Goal: Obtain resource: Obtain resource

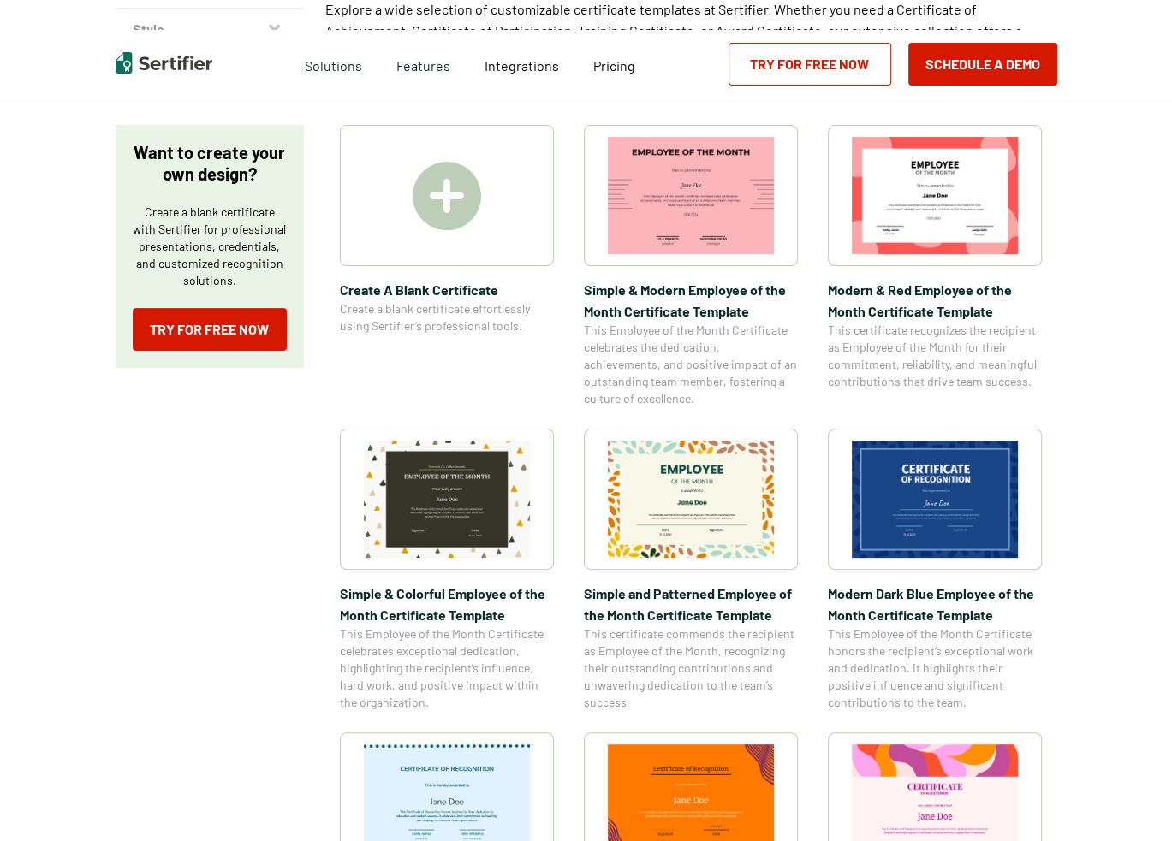
scroll to position [257, 0]
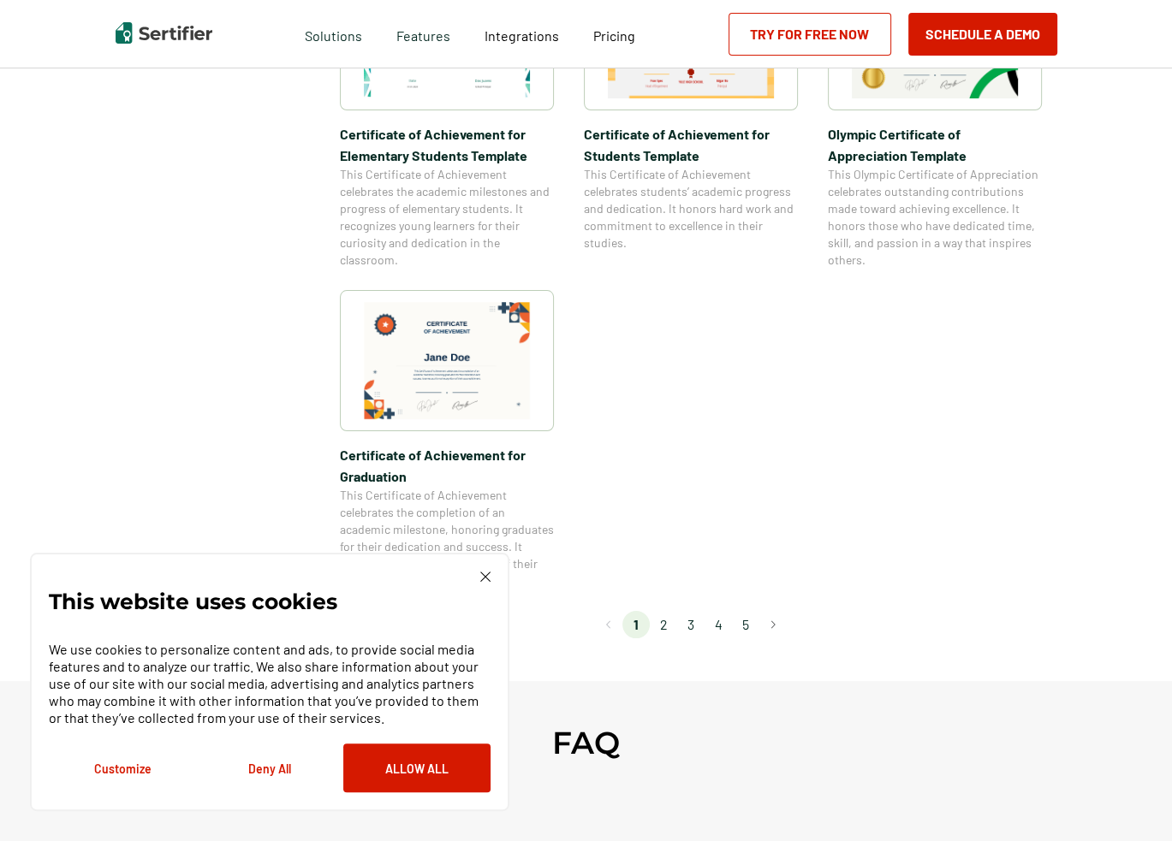
scroll to position [1370, 0]
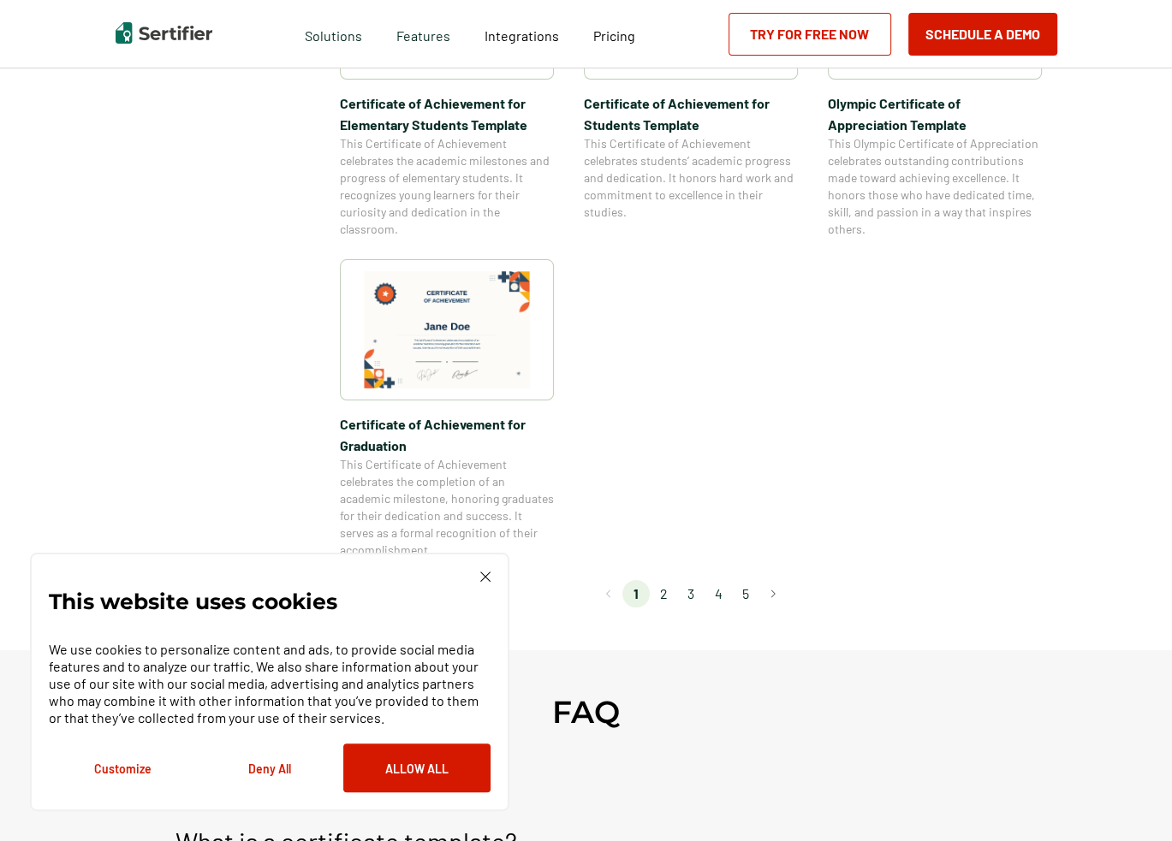
click at [664, 598] on li "2" at bounding box center [663, 593] width 27 height 27
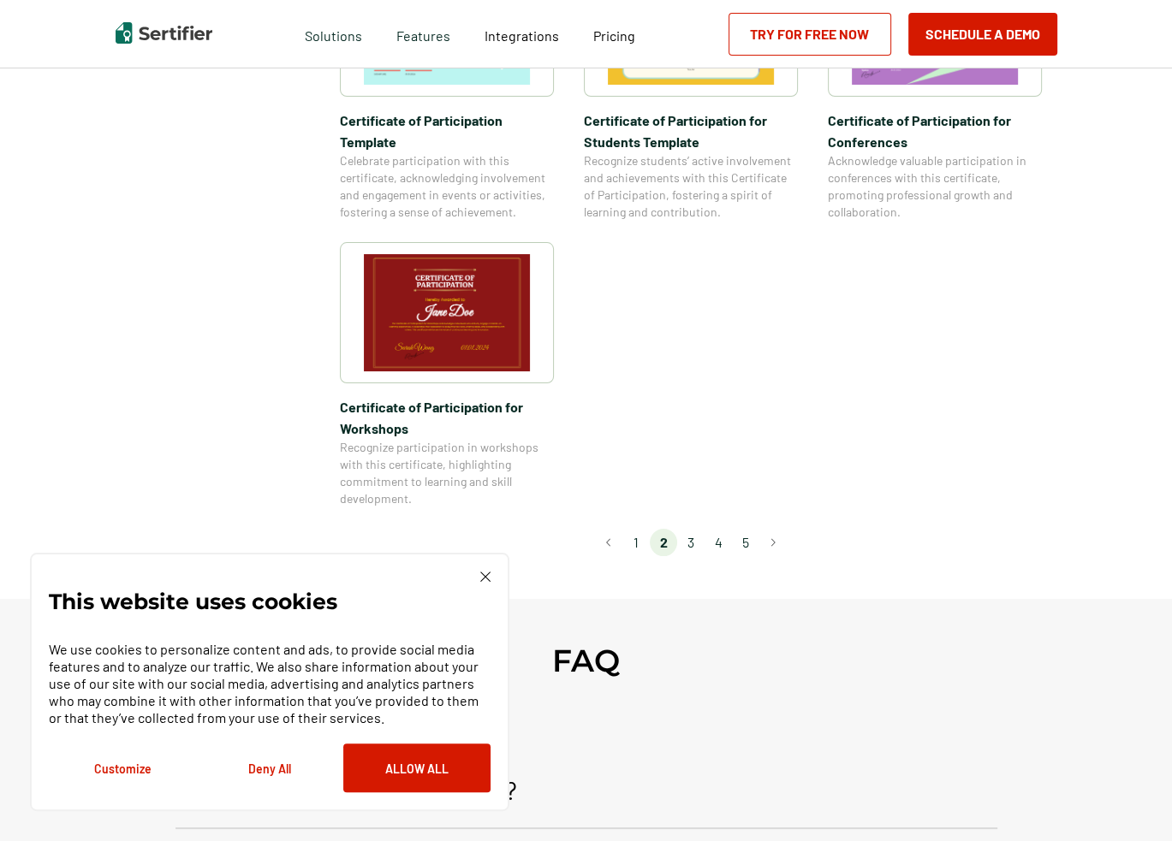
scroll to position [1541, 0]
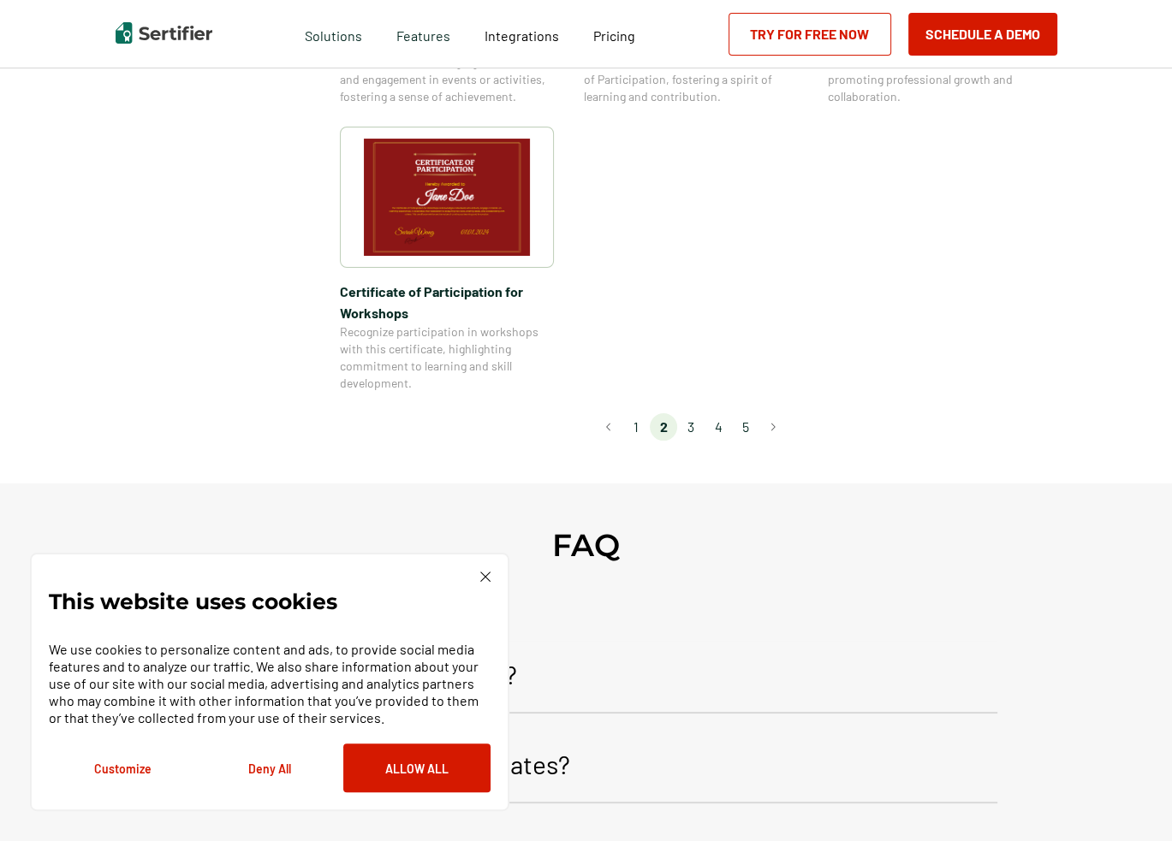
click at [700, 413] on li "3" at bounding box center [690, 426] width 27 height 27
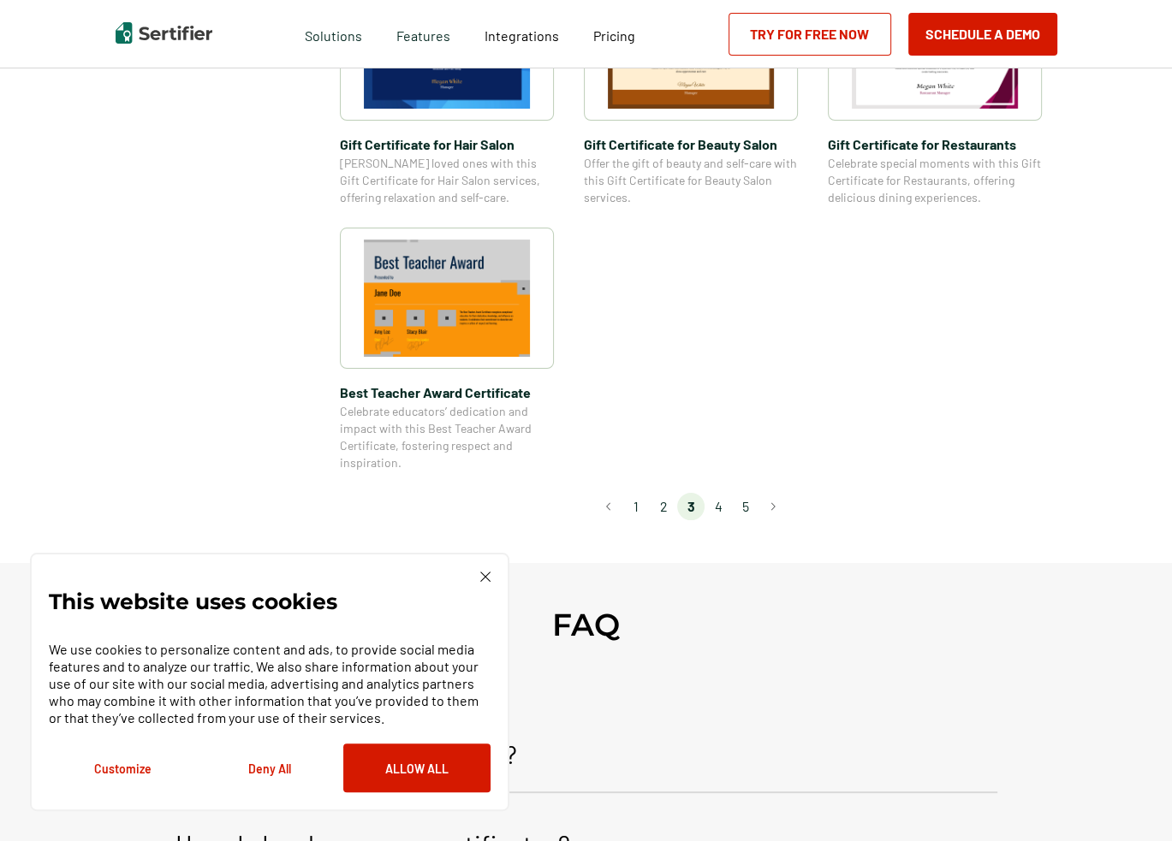
scroll to position [1284, 0]
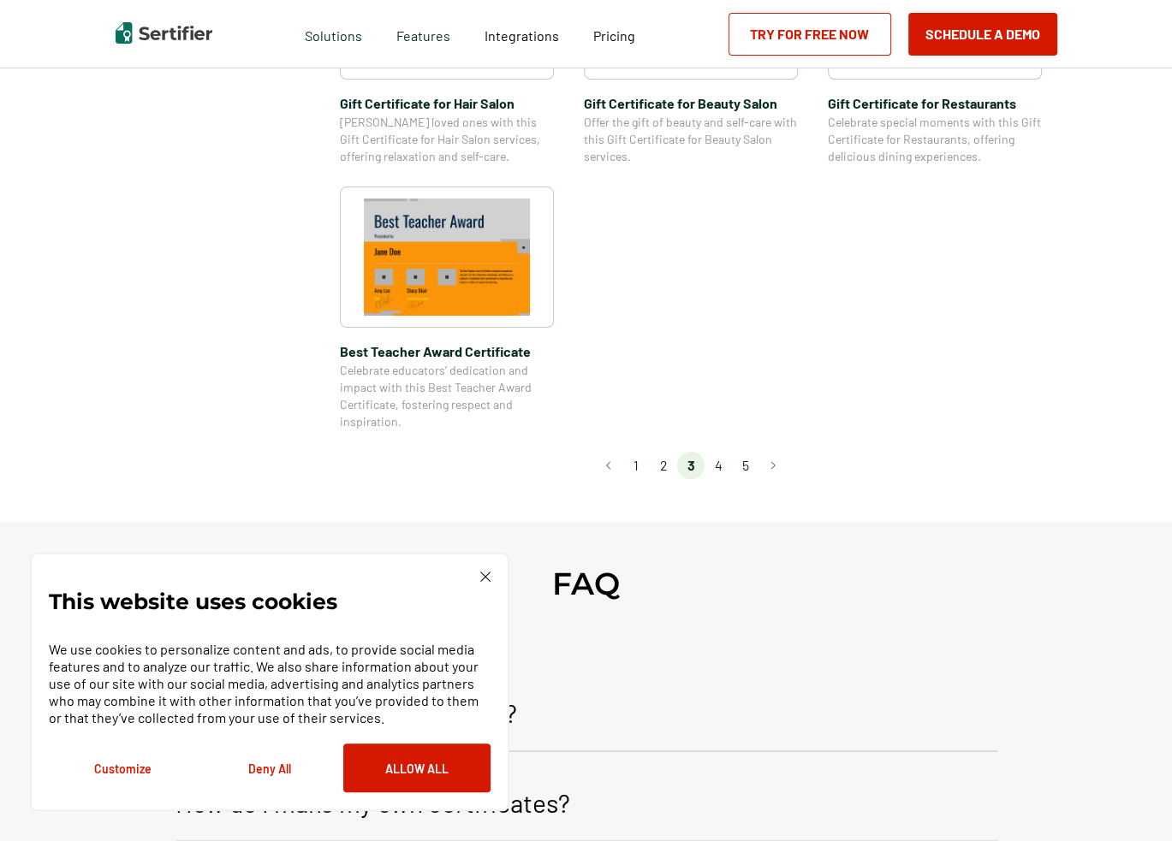
click at [722, 464] on li "4" at bounding box center [718, 465] width 27 height 27
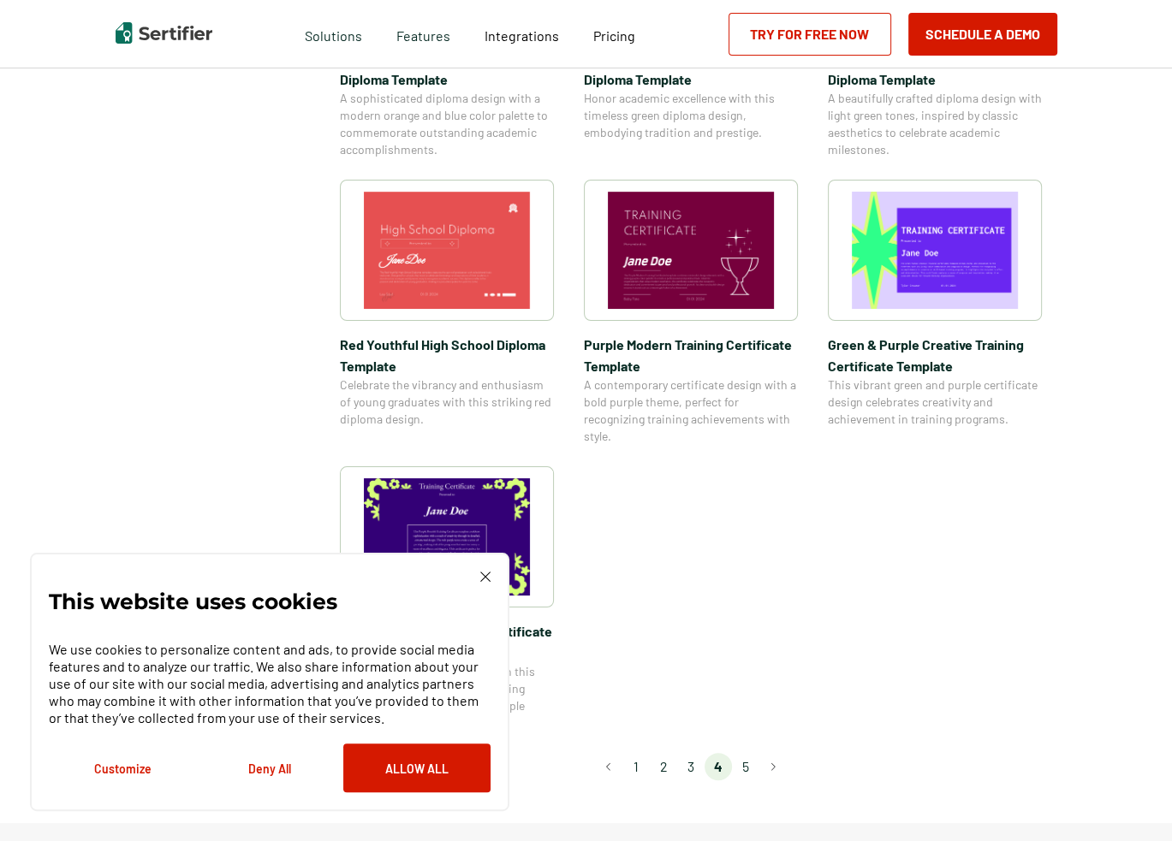
scroll to position [1198, 0]
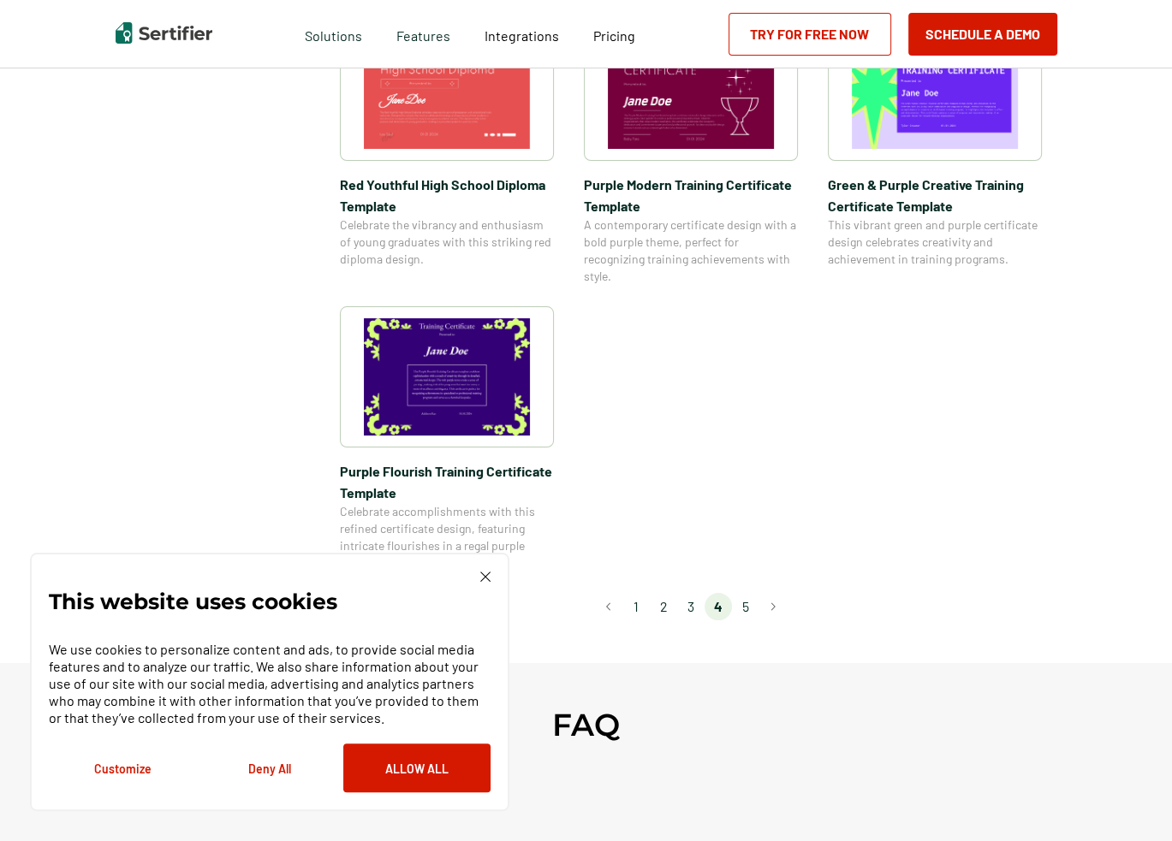
click at [699, 606] on li "3" at bounding box center [690, 606] width 27 height 27
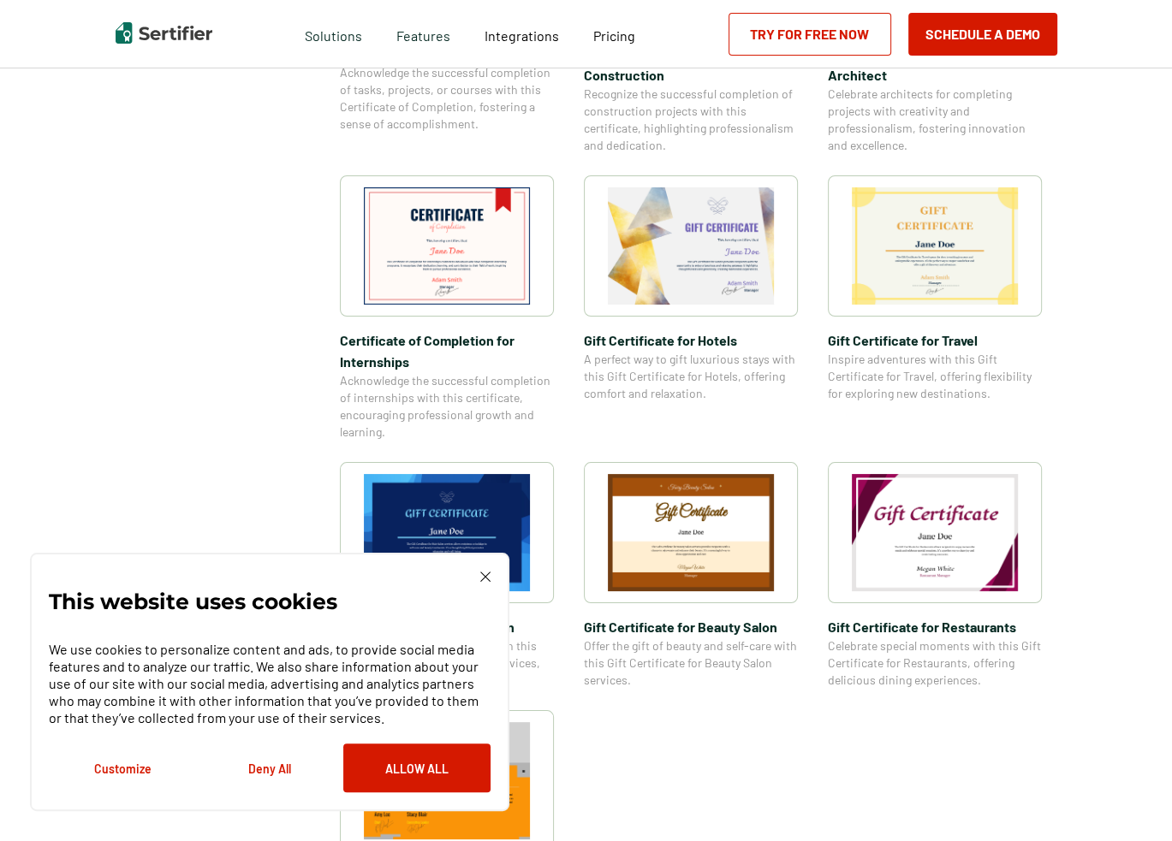
scroll to position [770, 0]
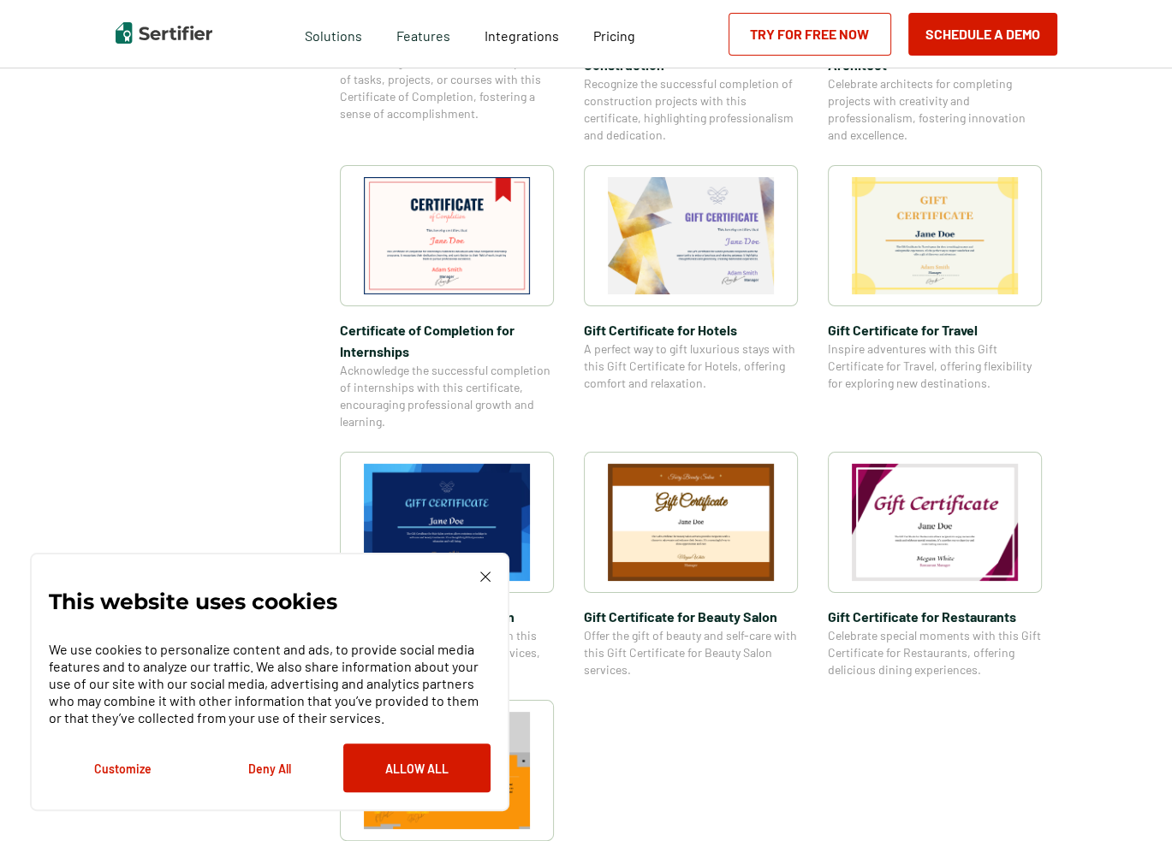
click at [950, 549] on img at bounding box center [935, 522] width 166 height 117
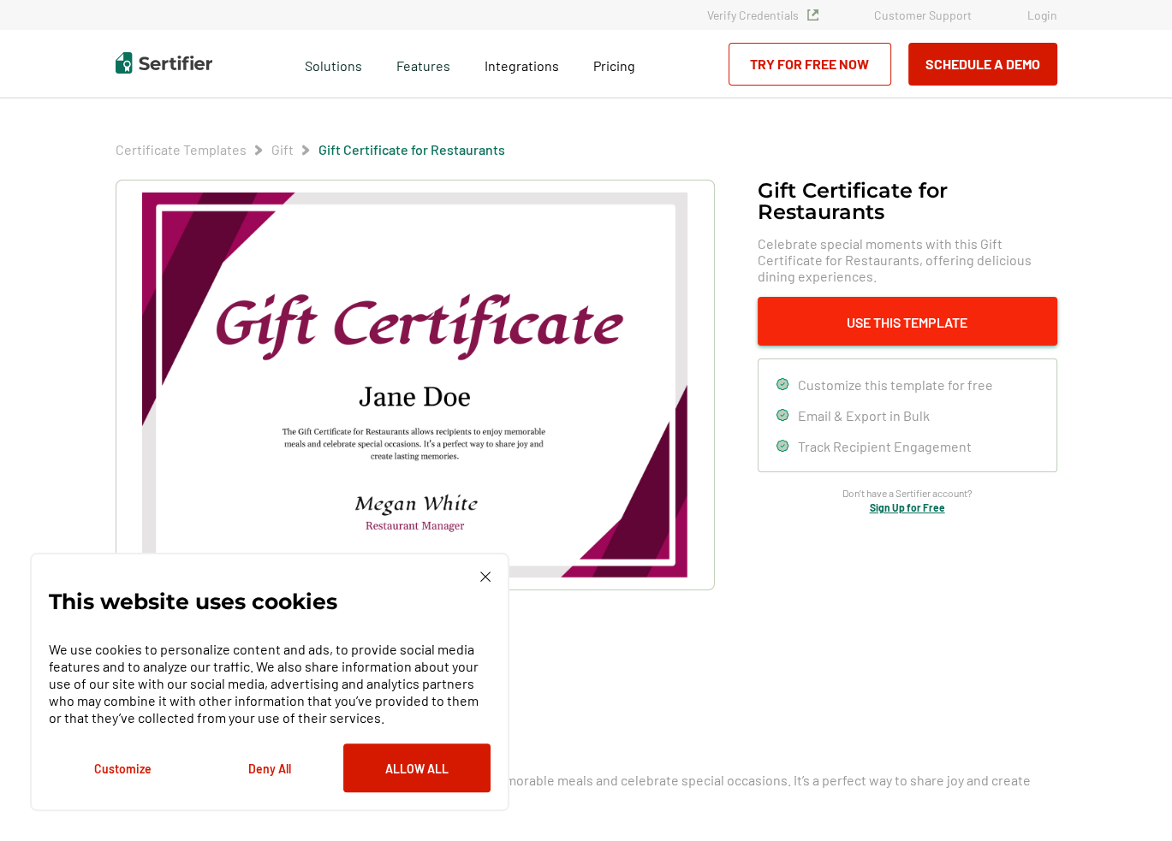
click at [895, 321] on button "Use This Template" at bounding box center [908, 321] width 300 height 49
